Goal: Find specific page/section: Find specific page/section

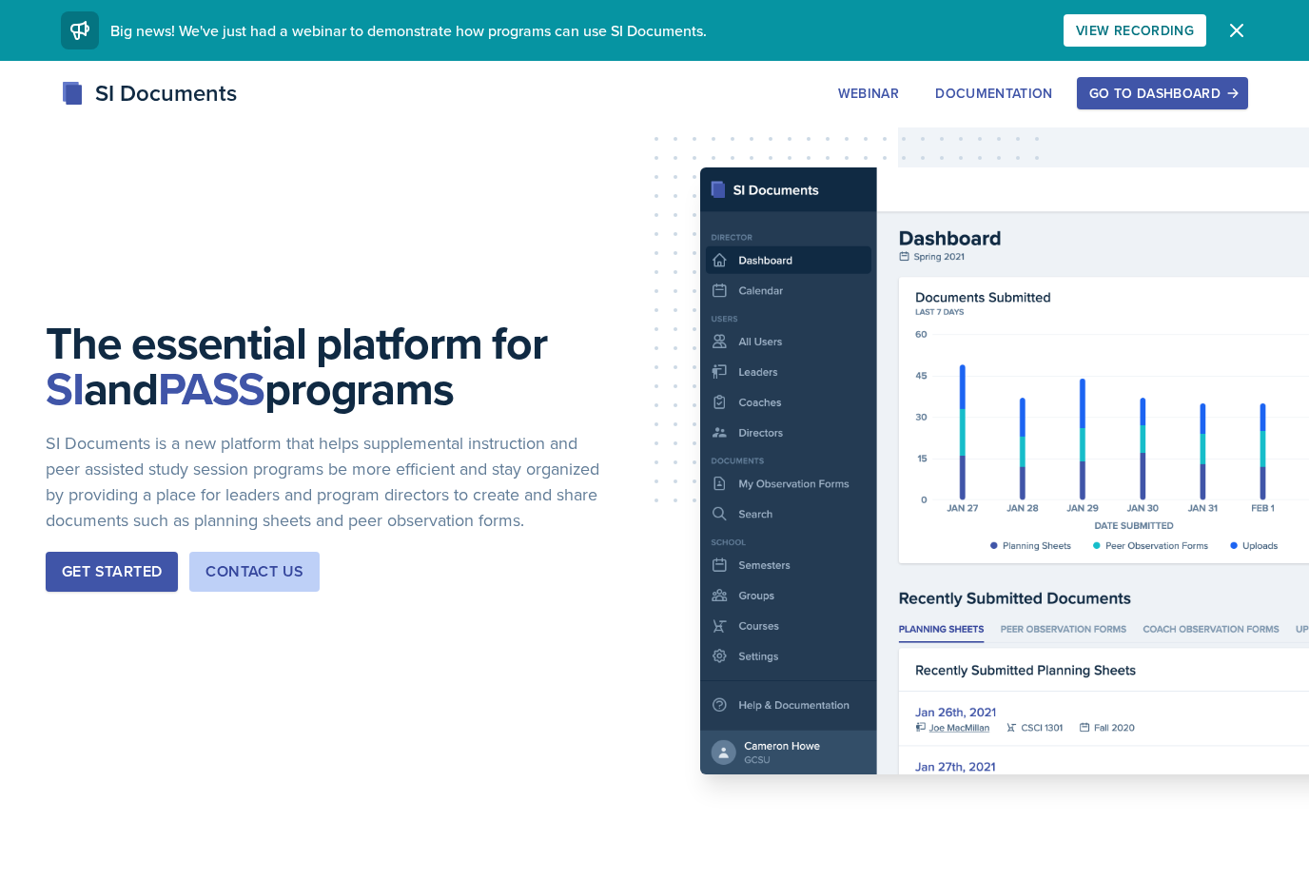
click at [1188, 99] on div "Go to Dashboard" at bounding box center [1162, 93] width 146 height 15
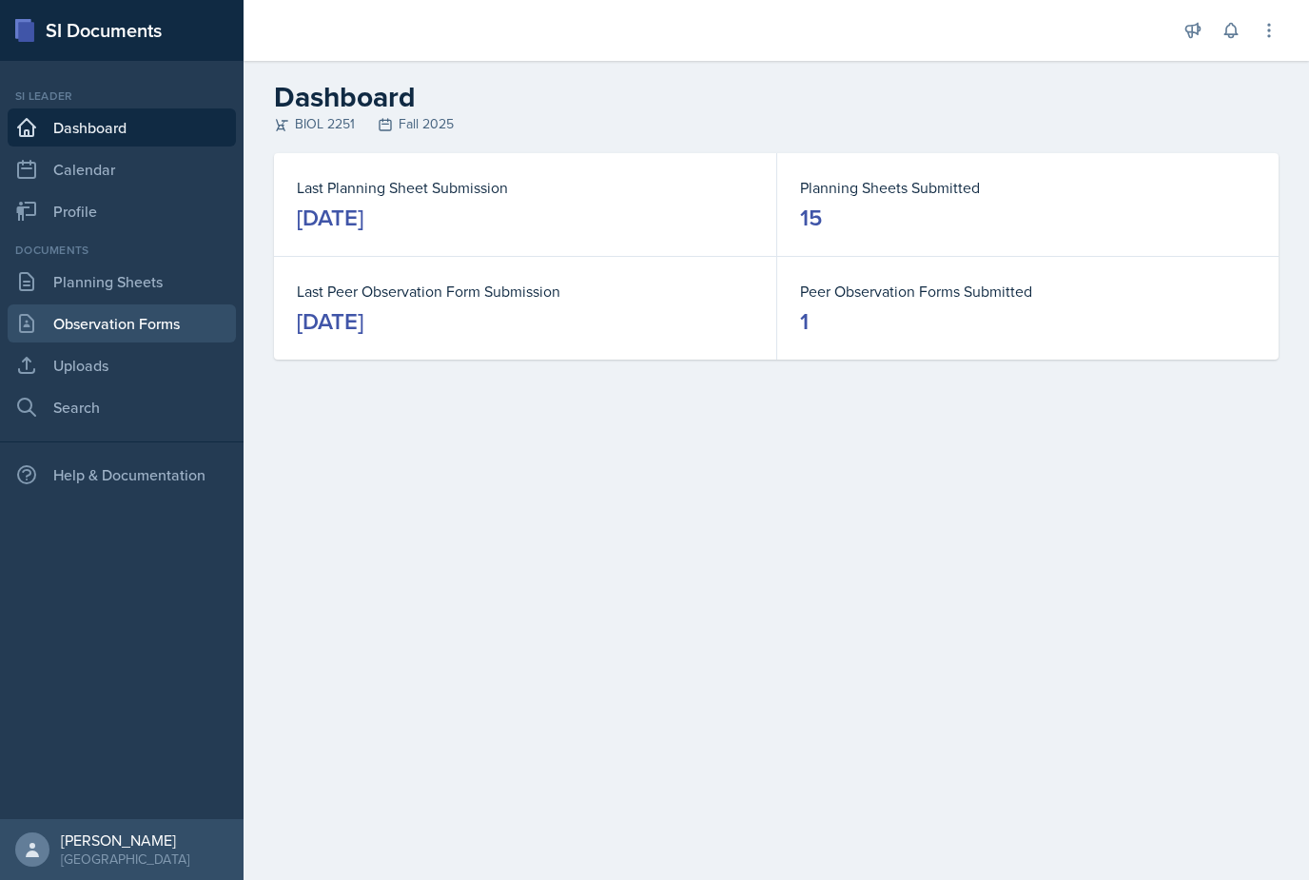
click at [194, 338] on link "Observation Forms" at bounding box center [122, 323] width 228 height 38
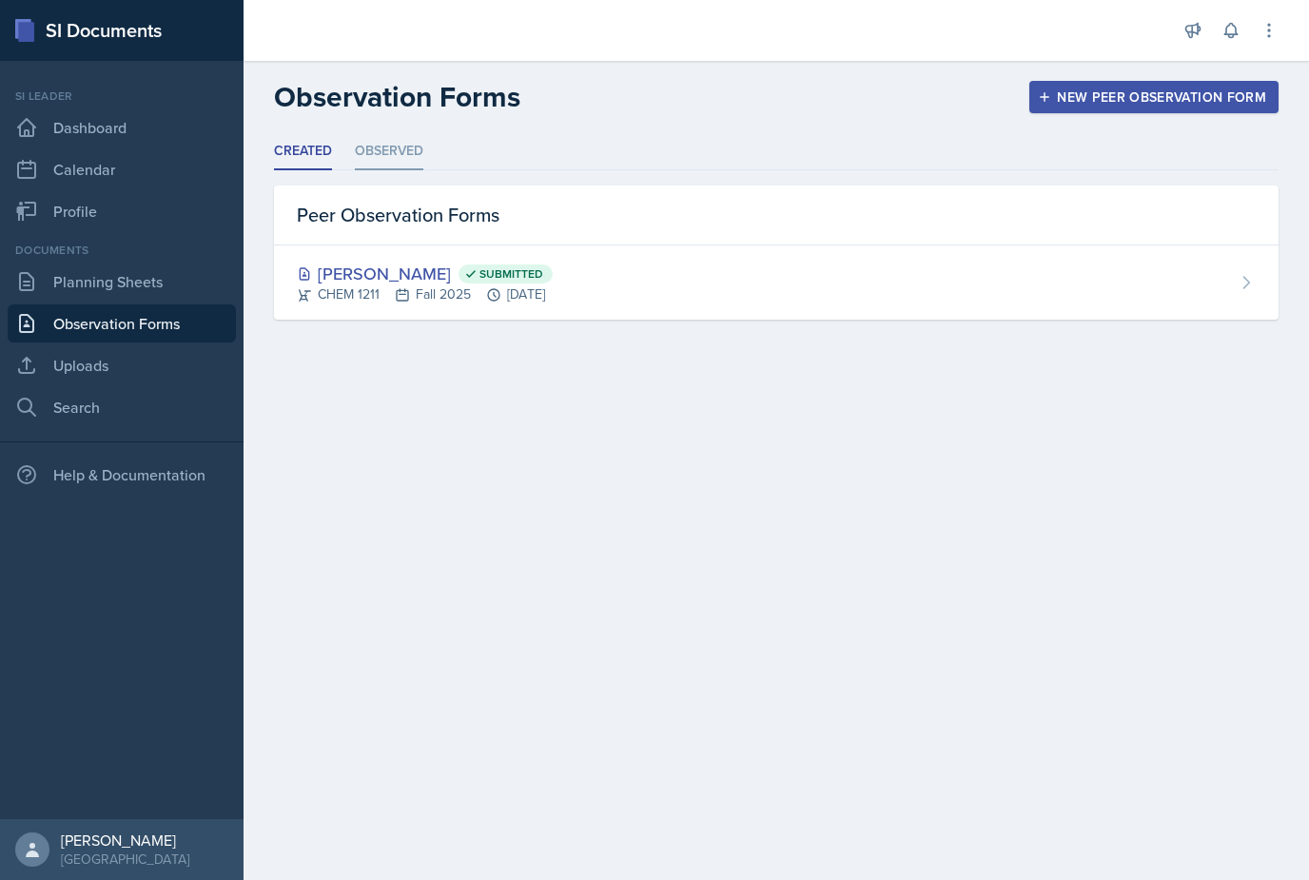
click at [422, 139] on li "Observed" at bounding box center [389, 151] width 68 height 37
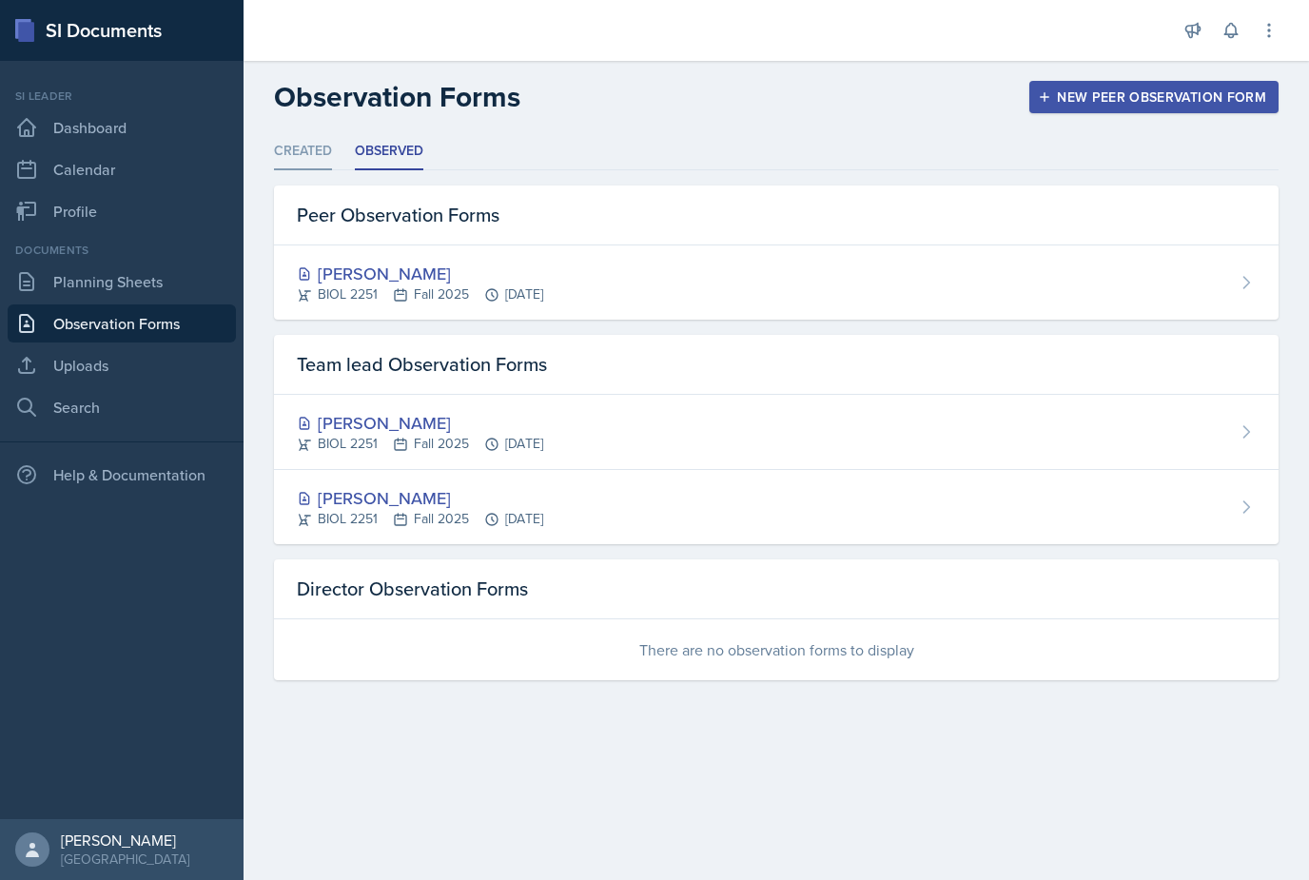
click at [301, 155] on li "Created" at bounding box center [303, 151] width 58 height 37
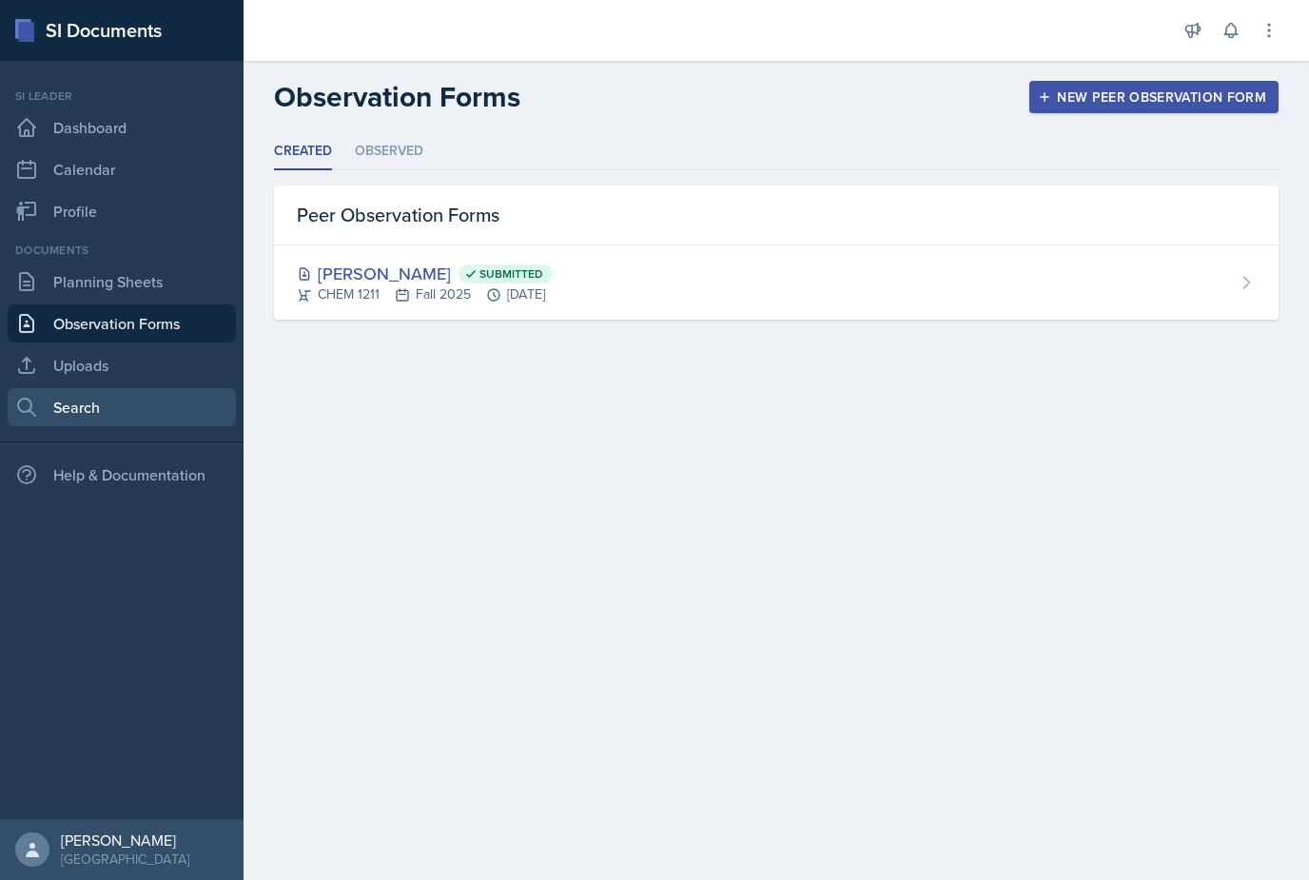
click at [111, 425] on link "Search" at bounding box center [122, 407] width 228 height 38
select select "all"
select select "1"
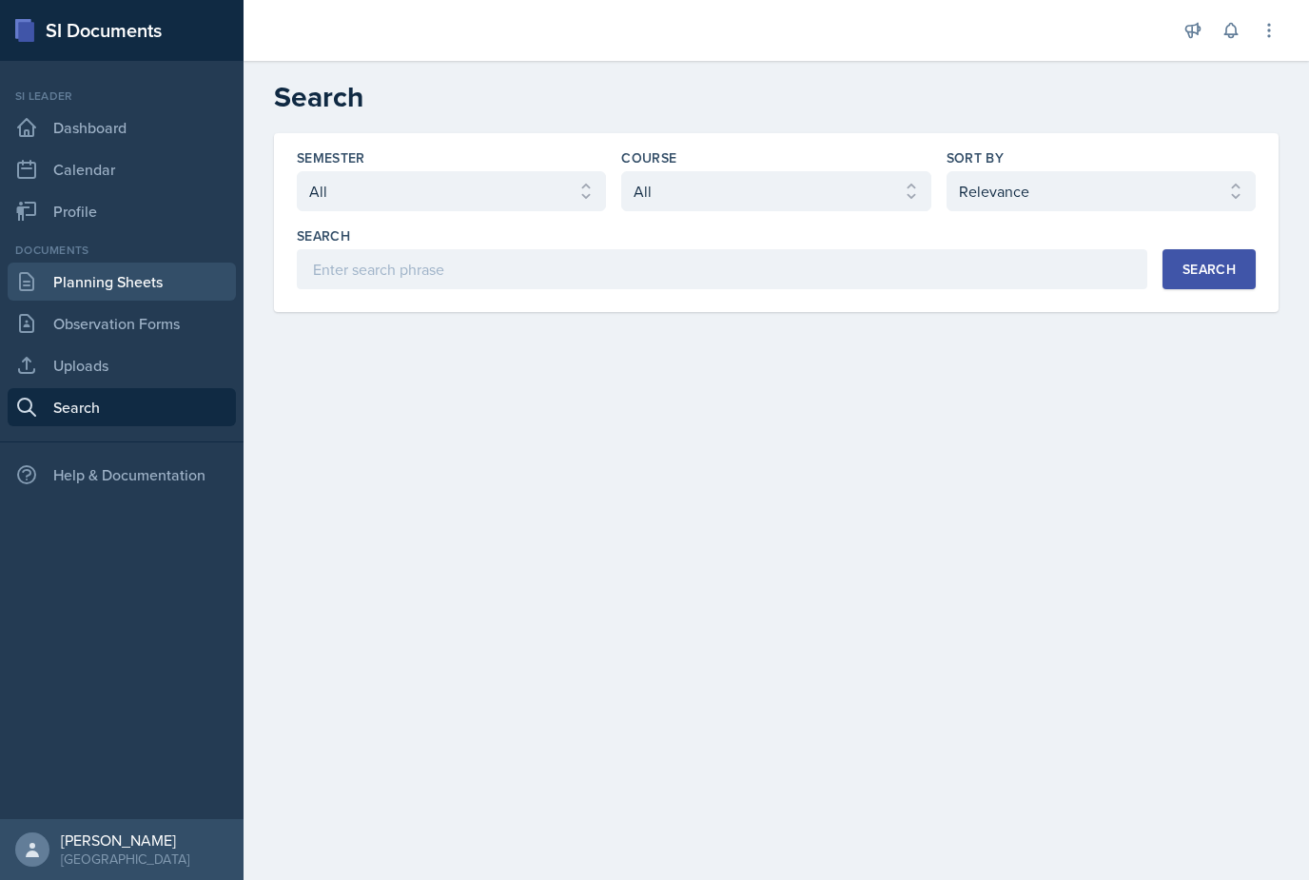
click at [95, 300] on link "Planning Sheets" at bounding box center [122, 282] width 228 height 38
